Goal: Information Seeking & Learning: Learn about a topic

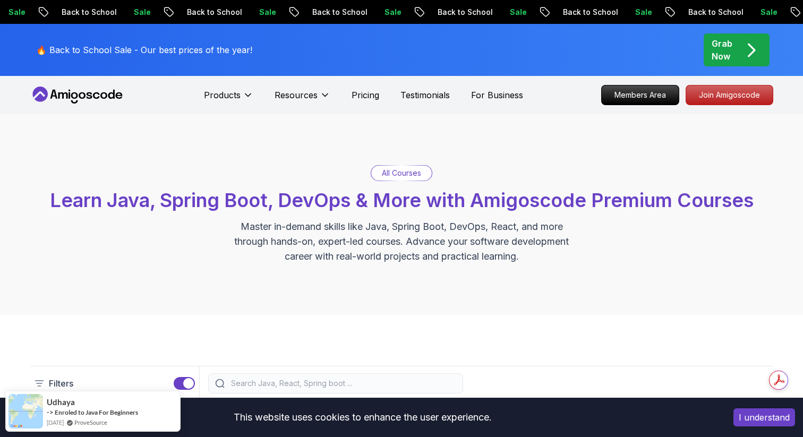
click at [100, 98] on icon at bounding box center [78, 95] width 96 height 17
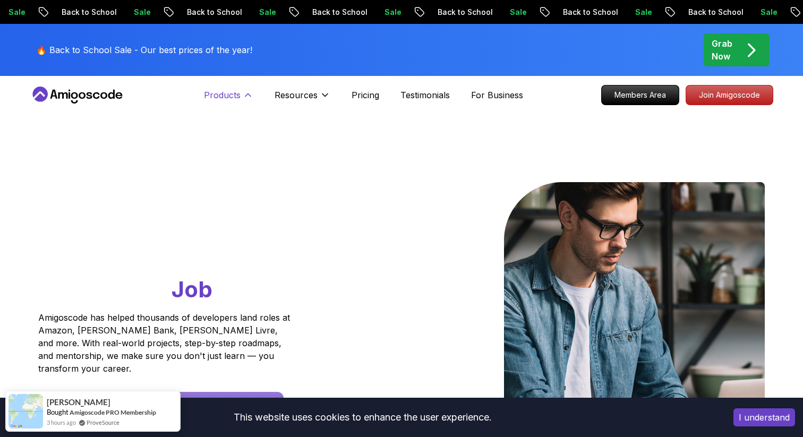
click at [249, 94] on icon at bounding box center [248, 95] width 11 height 11
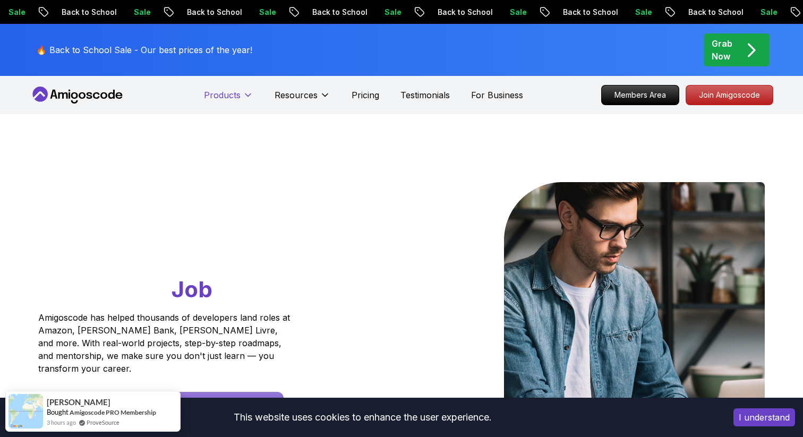
click at [249, 94] on icon at bounding box center [248, 95] width 11 height 11
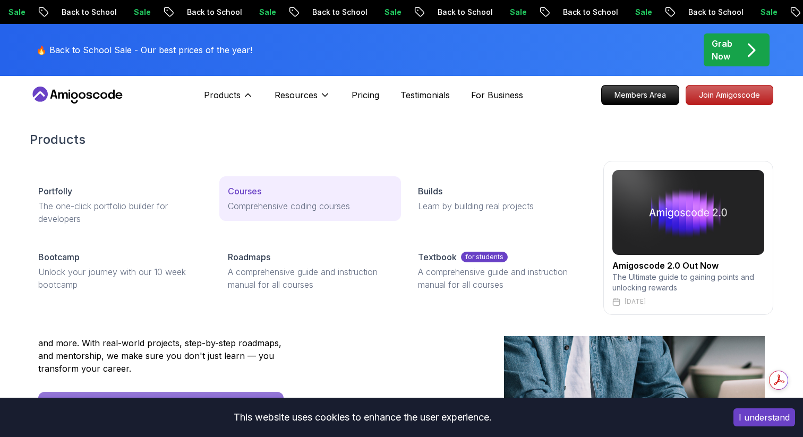
click at [273, 207] on p "Comprehensive coding courses" at bounding box center [310, 206] width 164 height 13
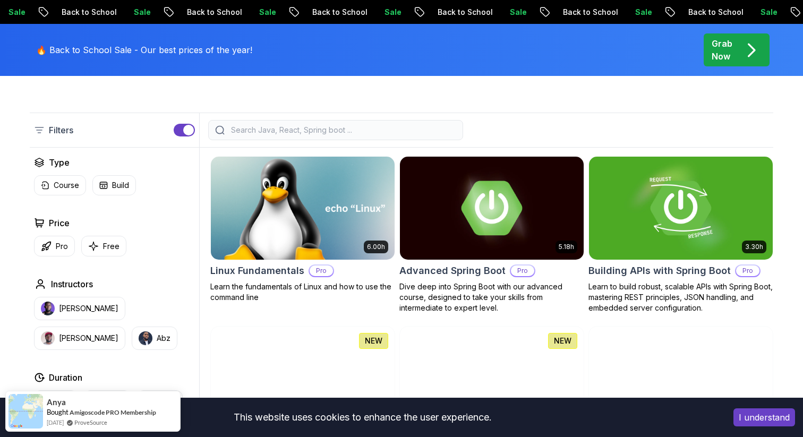
scroll to position [254, 0]
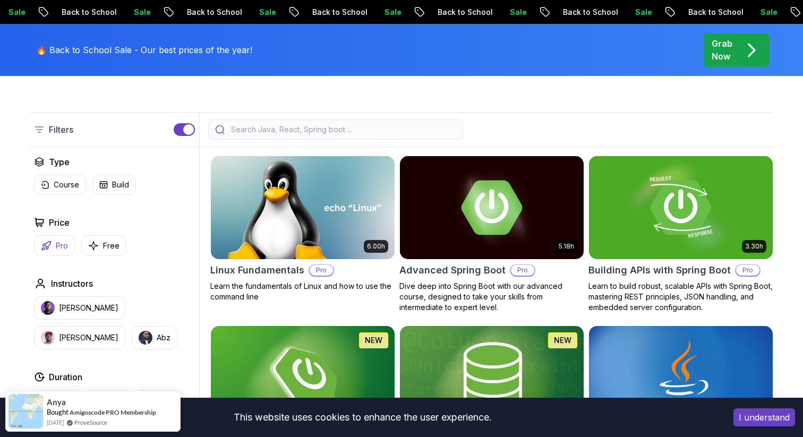
click at [52, 248] on button "Pro" at bounding box center [54, 245] width 41 height 21
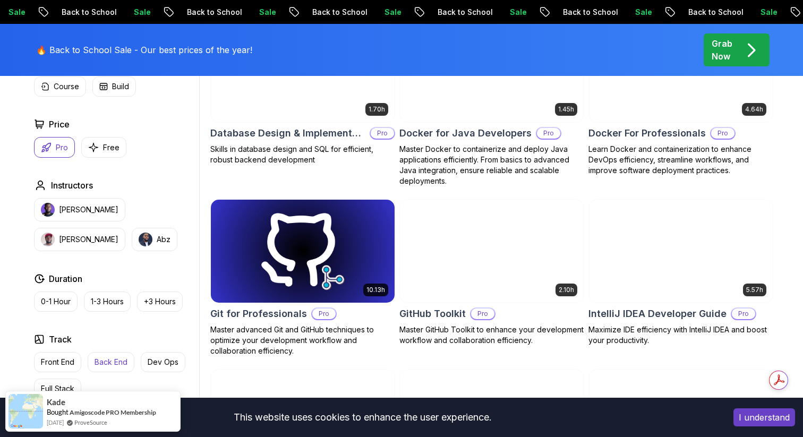
scroll to position [919, 0]
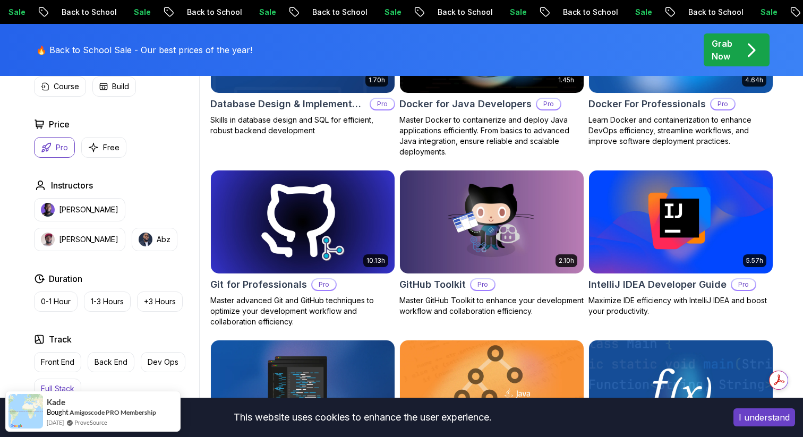
click at [67, 386] on p "Full Stack" at bounding box center [57, 389] width 33 height 11
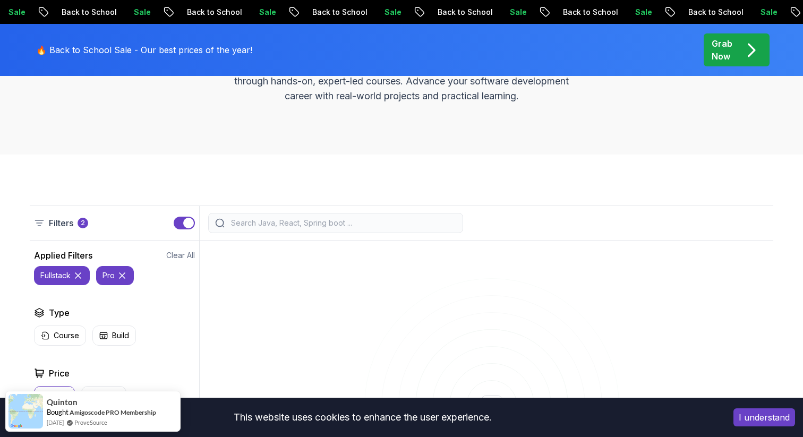
scroll to position [167, 0]
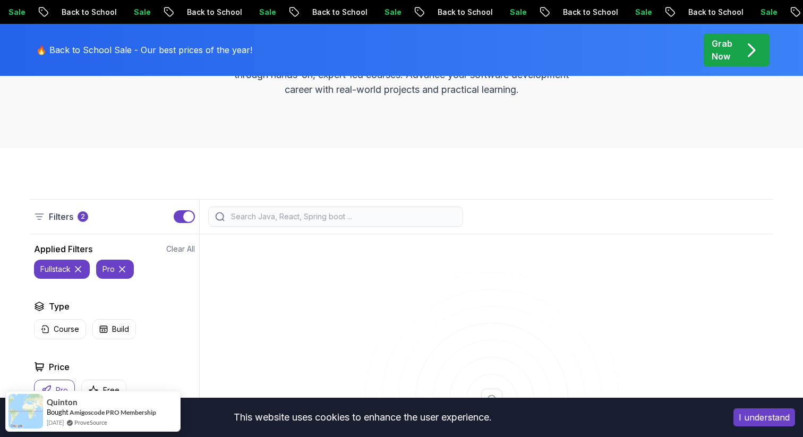
click at [124, 267] on icon at bounding box center [122, 269] width 5 height 5
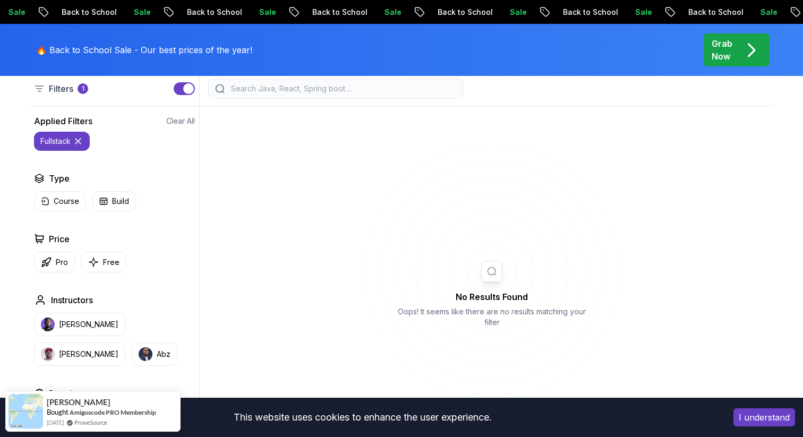
scroll to position [291, 0]
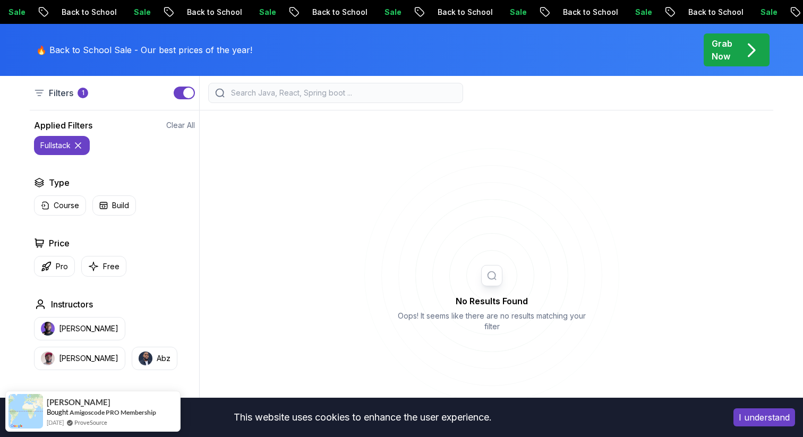
click at [76, 141] on icon at bounding box center [78, 145] width 11 height 11
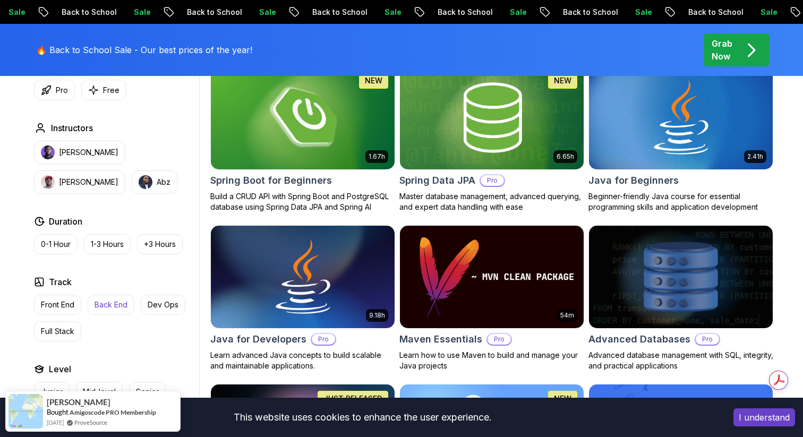
click at [114, 312] on button "Back End" at bounding box center [111, 305] width 47 height 20
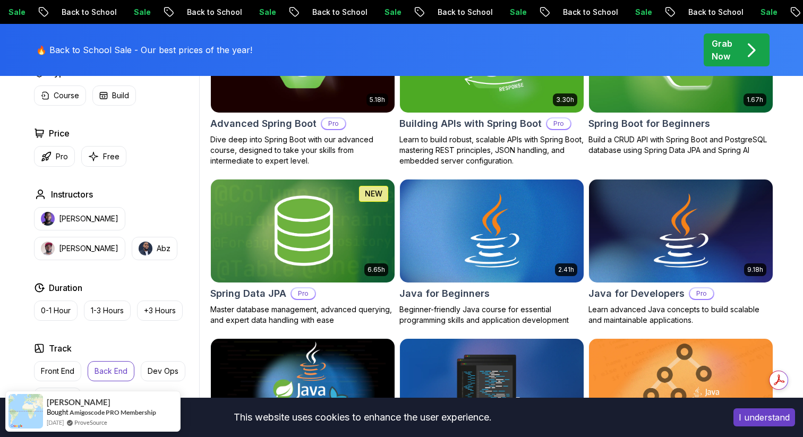
scroll to position [430, 0]
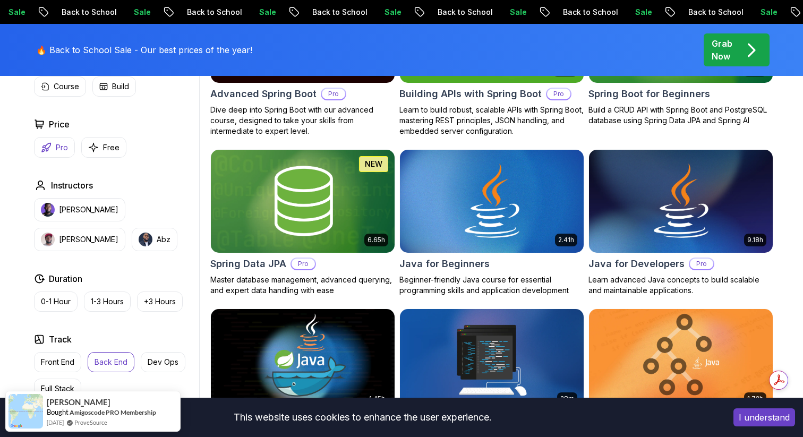
click at [54, 150] on button "Pro" at bounding box center [54, 147] width 41 height 21
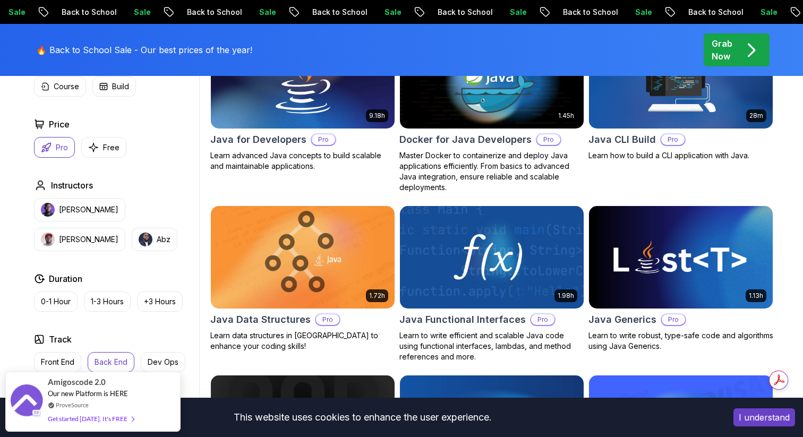
scroll to position [555, 0]
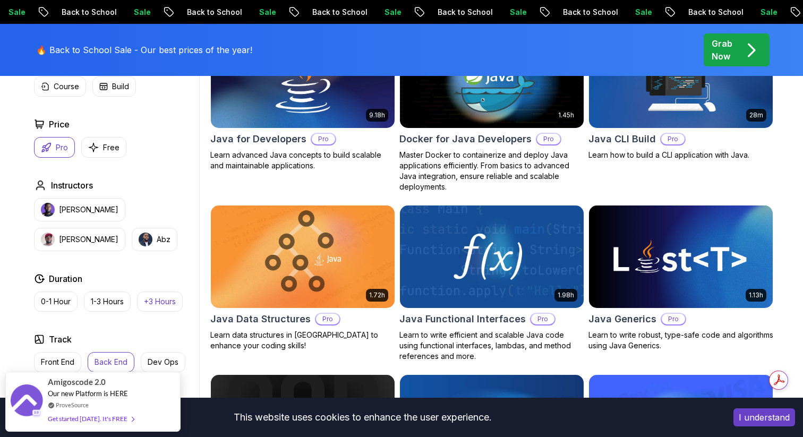
click at [159, 298] on p "+3 Hours" at bounding box center [160, 301] width 32 height 11
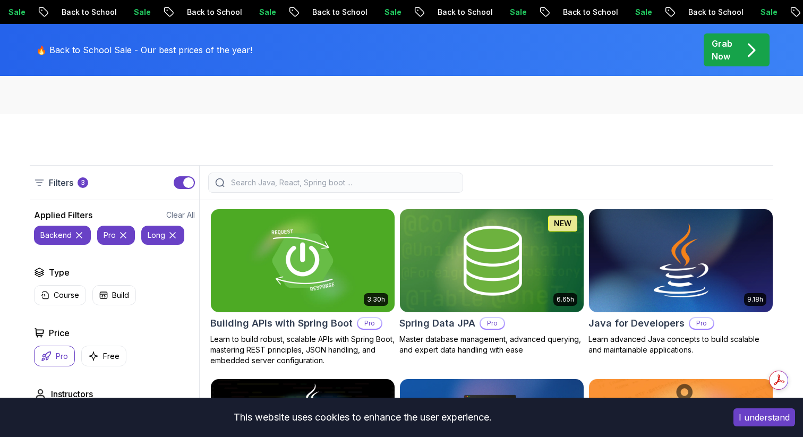
scroll to position [210, 0]
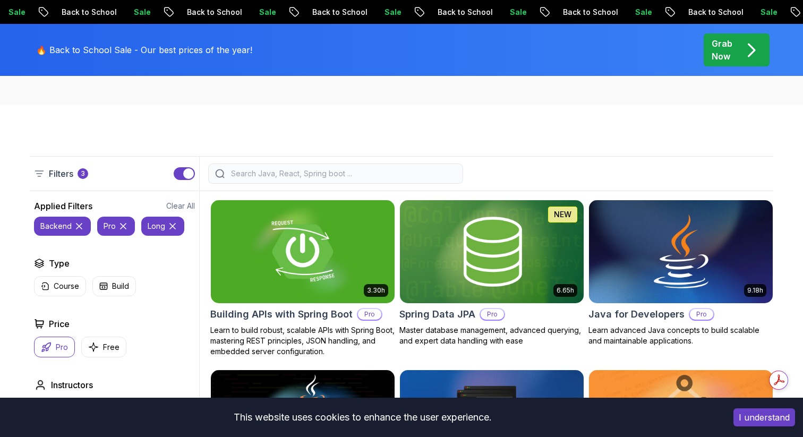
click at [121, 224] on icon at bounding box center [123, 226] width 11 height 11
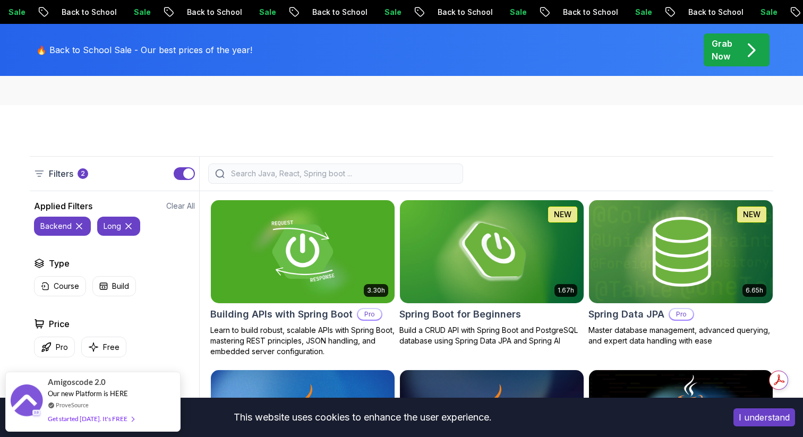
click at [132, 226] on icon at bounding box center [128, 226] width 11 height 11
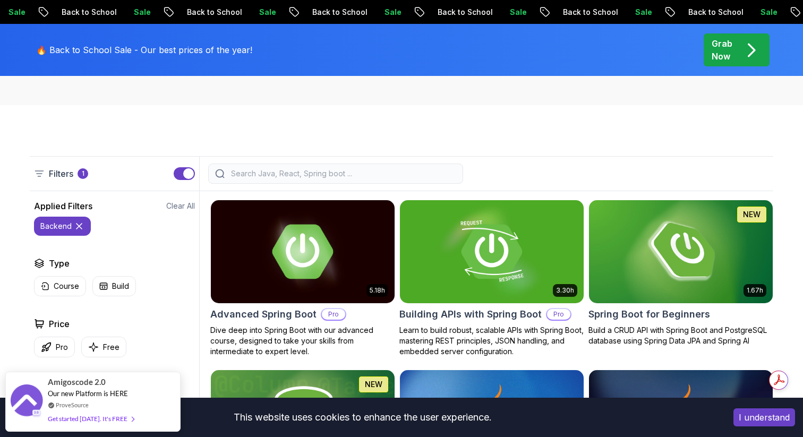
click at [80, 227] on icon at bounding box center [79, 226] width 5 height 5
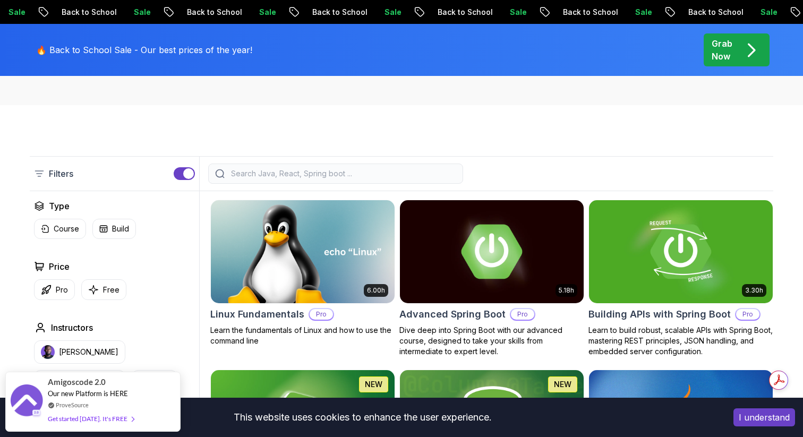
click at [297, 177] on input "search" at bounding box center [342, 173] width 227 height 11
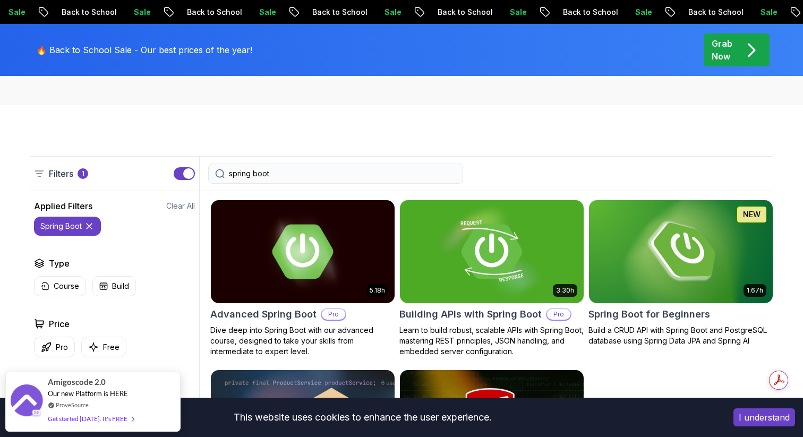
type input "spring boot"
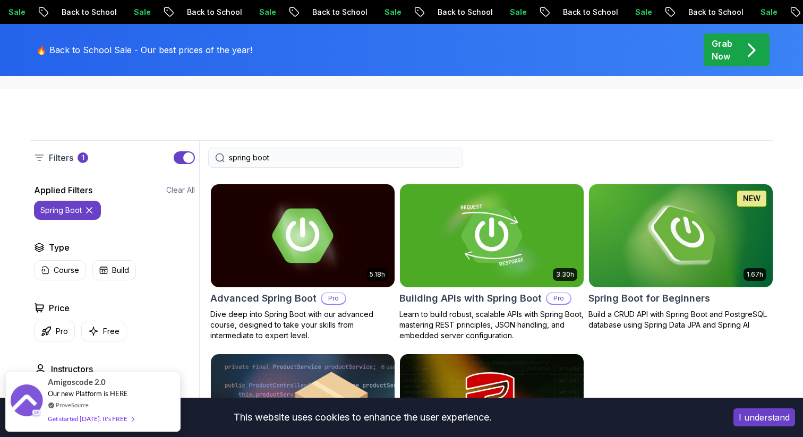
scroll to position [225, 0]
